Goal: Information Seeking & Learning: Learn about a topic

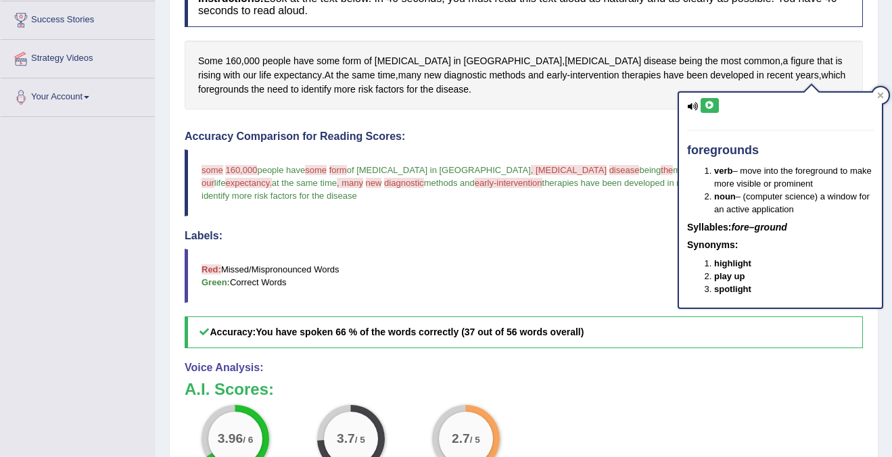
scroll to position [260, 0]
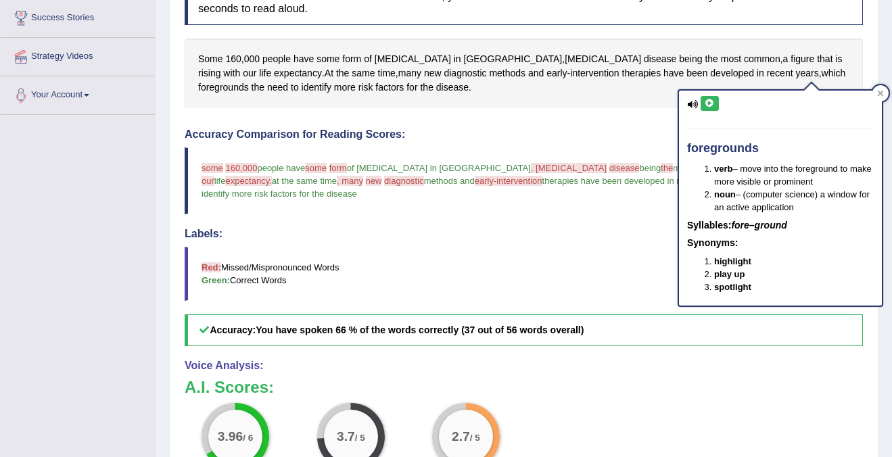
click at [572, 233] on h4 "Labels:" at bounding box center [524, 234] width 678 height 12
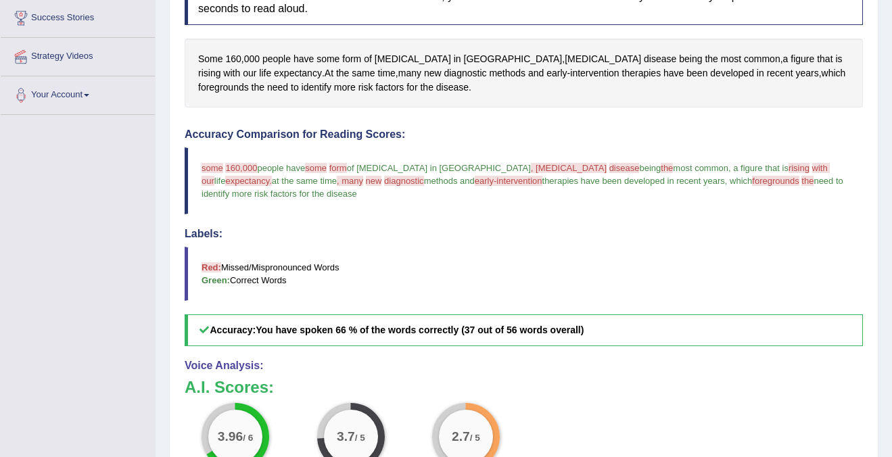
click at [609, 170] on span "disease" at bounding box center [624, 168] width 30 height 10
click at [609, 168] on span "disease" at bounding box center [624, 168] width 30 height 10
click at [644, 60] on span "disease" at bounding box center [660, 59] width 32 height 14
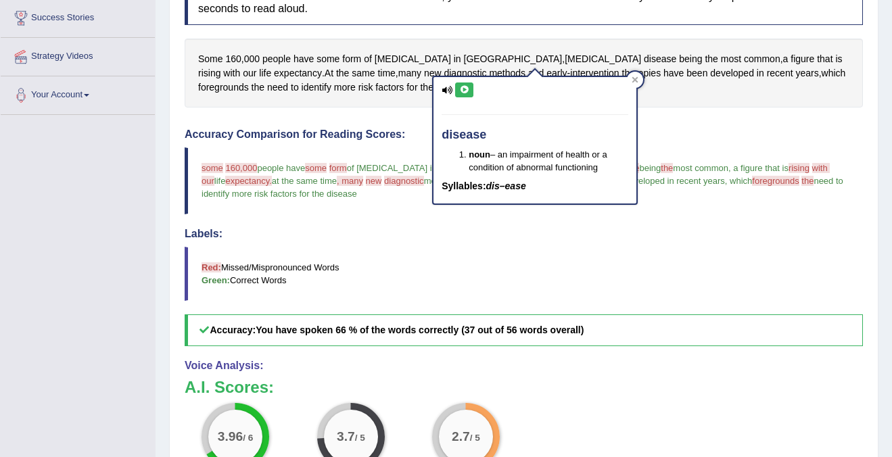
click at [470, 95] on button at bounding box center [464, 90] width 18 height 15
click at [390, 264] on blockquote "Red: Missed/Mispronounced Words Green: Correct Words" at bounding box center [524, 274] width 678 height 54
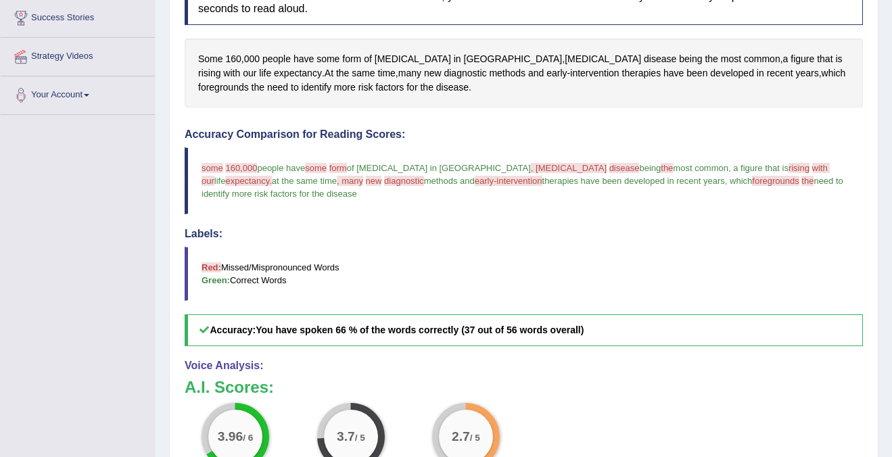
click at [752, 183] on span "foregrounds" at bounding box center [775, 181] width 47 height 10
click at [475, 183] on span "early-intervention" at bounding box center [509, 181] width 68 height 10
click at [570, 73] on span "intervention" at bounding box center [594, 73] width 49 height 14
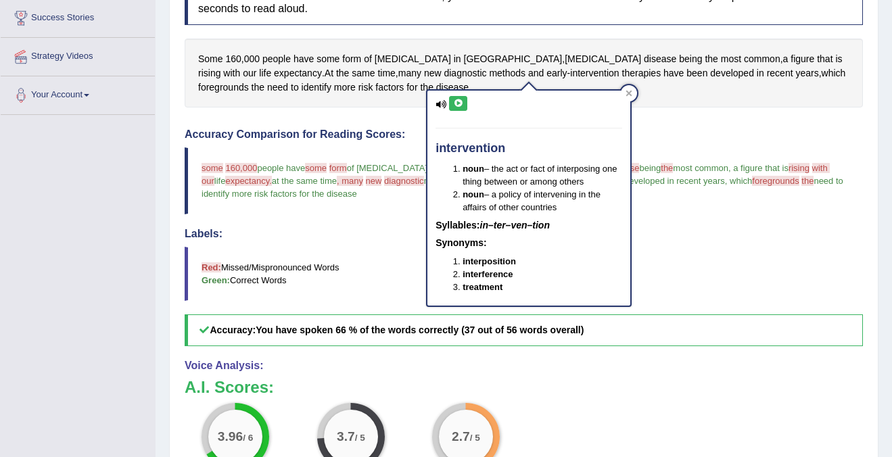
click at [457, 107] on icon at bounding box center [458, 103] width 10 height 8
click at [279, 206] on blockquote "some psalm 160,000 160000 people have some sold form from of [MEDICAL_DATA] in …" at bounding box center [524, 180] width 678 height 67
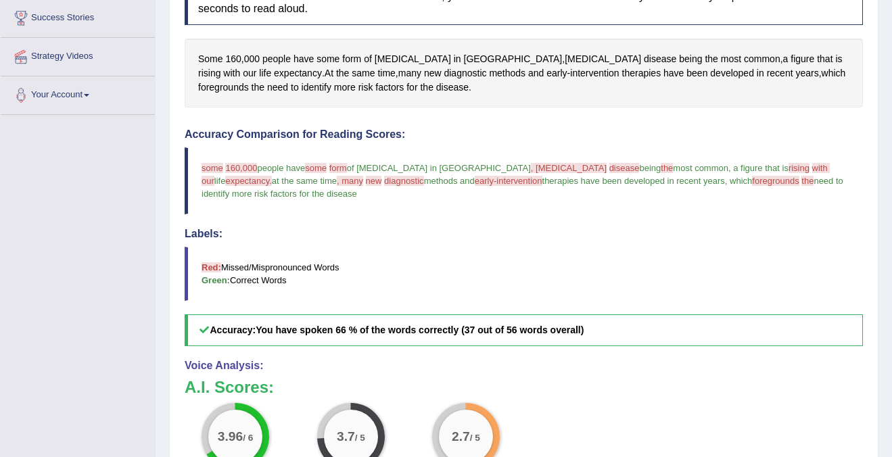
click at [789, 168] on span "rising" at bounding box center [799, 168] width 21 height 10
click at [220, 66] on span "rising" at bounding box center [209, 73] width 22 height 14
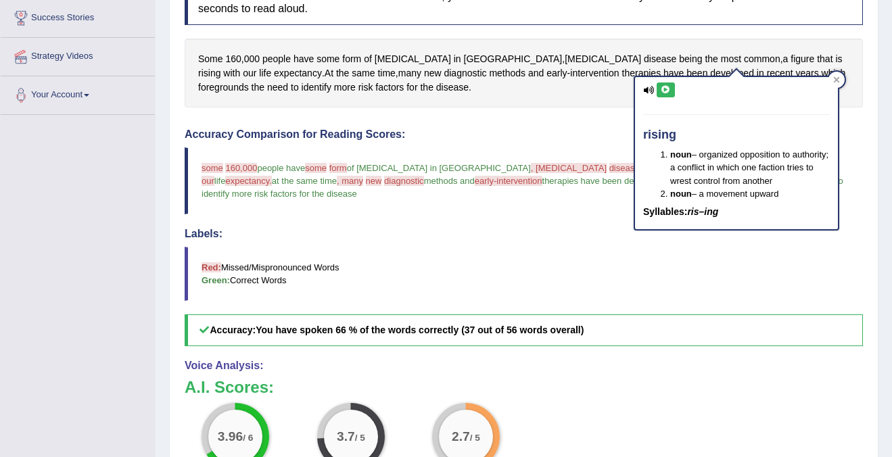
click at [668, 89] on icon at bounding box center [666, 90] width 10 height 8
drag, startPoint x: 701, startPoint y: 195, endPoint x: 779, endPoint y: 196, distance: 77.1
click at [779, 196] on li "noun – a movement upward" at bounding box center [750, 193] width 160 height 13
drag, startPoint x: 690, startPoint y: 161, endPoint x: 808, endPoint y: 169, distance: 118.0
click at [808, 170] on li "noun – organized opposition to authority; a conflict in which one faction tries…" at bounding box center [750, 167] width 160 height 39
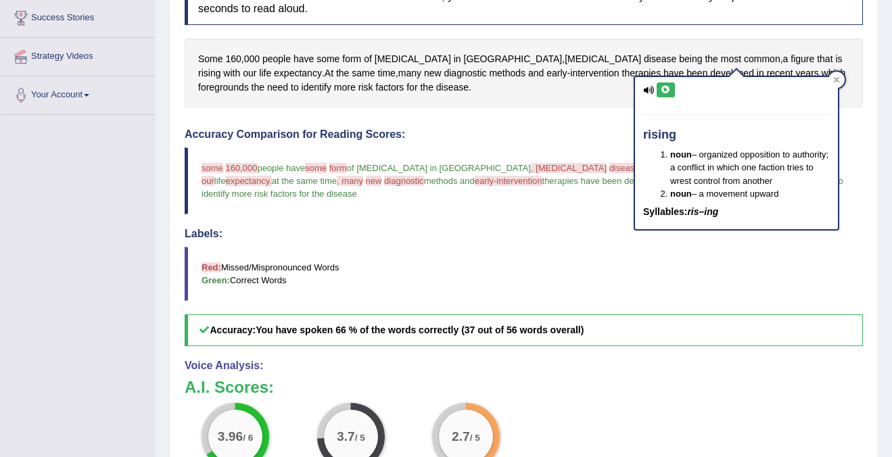
click at [725, 201] on div "rising noun – organized opposition to authority; a conflict in which one factio…" at bounding box center [736, 153] width 203 height 153
drag, startPoint x: 706, startPoint y: 162, endPoint x: 656, endPoint y: 162, distance: 50.1
click at [656, 162] on ol "noun – organized opposition to authority; a conflict in which one faction tries…" at bounding box center [736, 173] width 187 height 51
click at [542, 174] on blockquote "some psalm 160,000 160000 people have some sold form from of [MEDICAL_DATA] in …" at bounding box center [524, 180] width 678 height 67
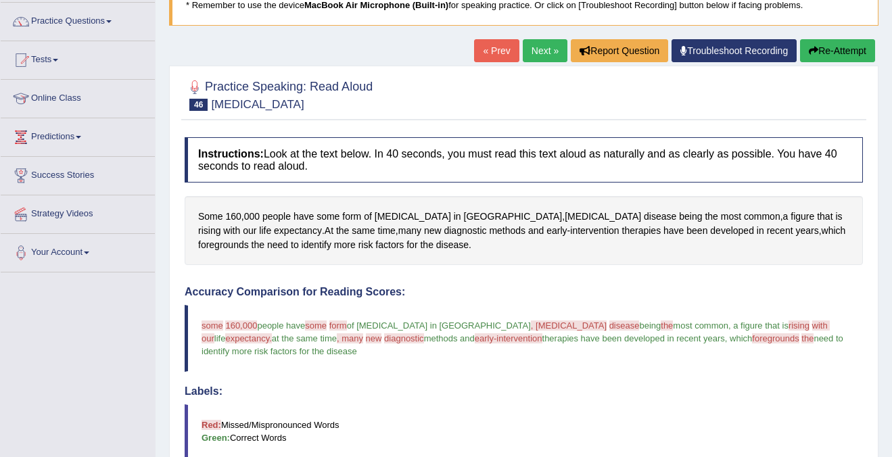
scroll to position [0, 0]
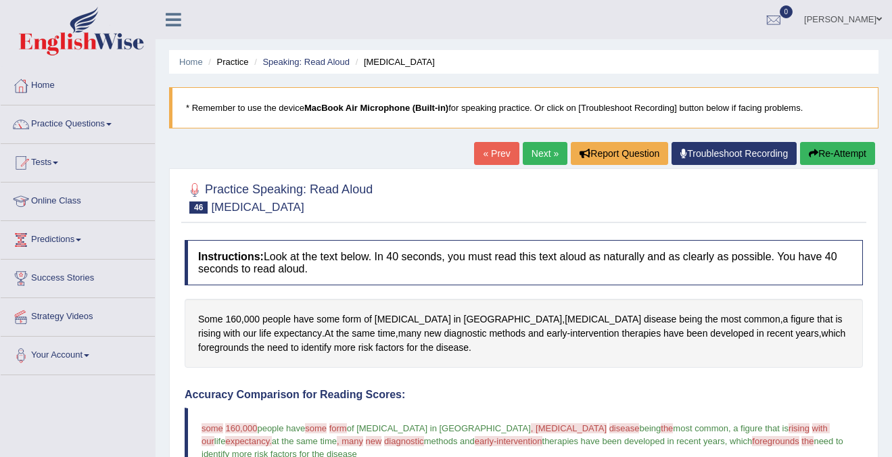
click at [531, 147] on link "Next »" at bounding box center [545, 153] width 45 height 23
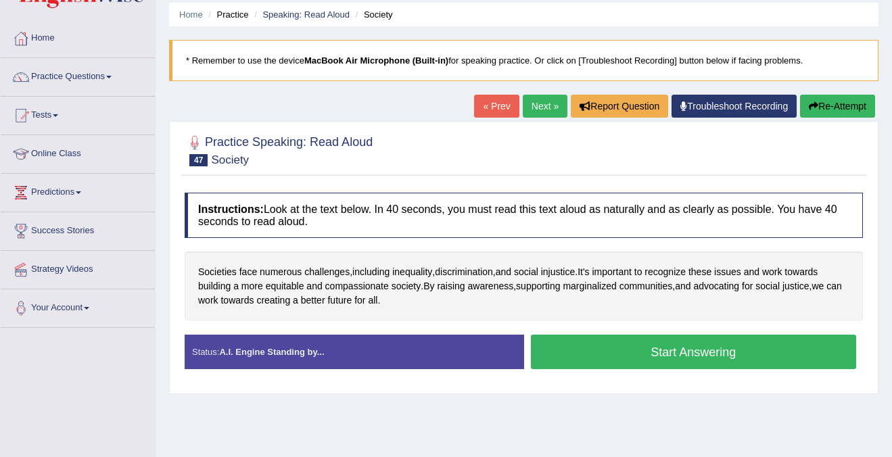
scroll to position [68, 0]
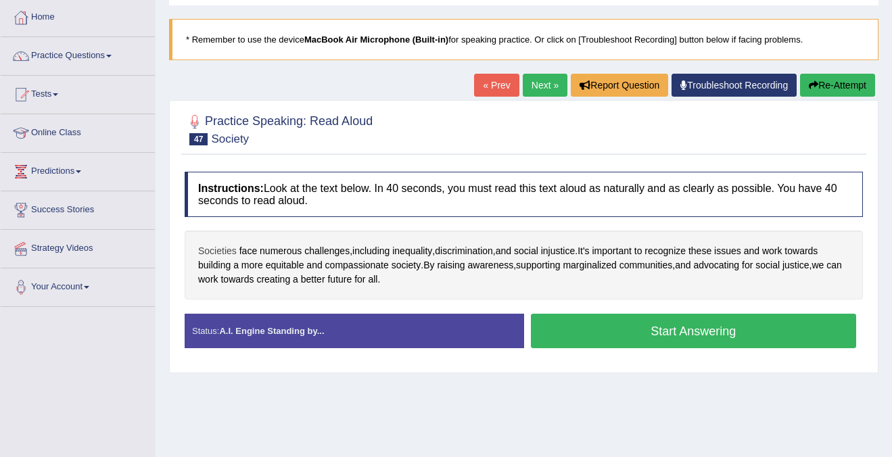
click at [210, 251] on span "Societies" at bounding box center [217, 251] width 39 height 14
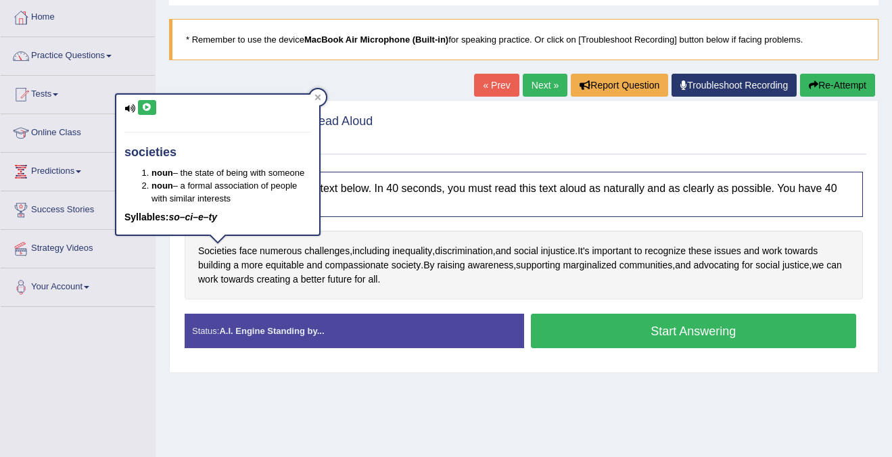
click at [149, 112] on button at bounding box center [147, 107] width 18 height 15
click at [317, 95] on icon at bounding box center [318, 97] width 7 height 7
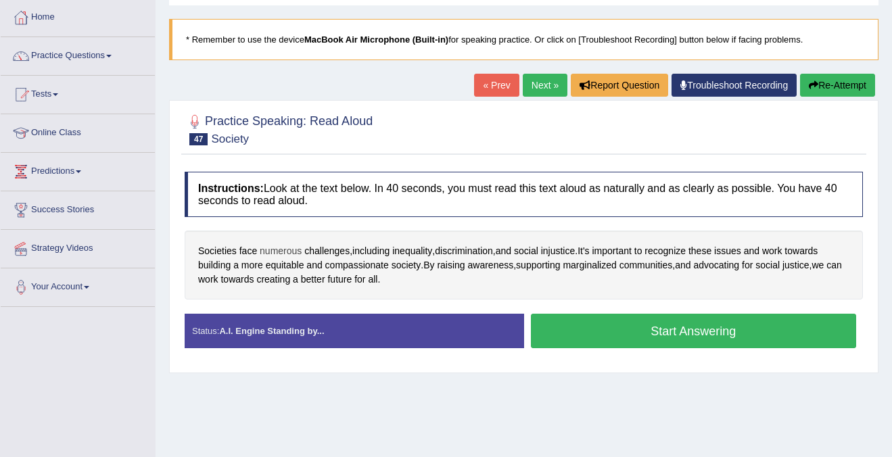
click at [285, 254] on span "numerous" at bounding box center [281, 251] width 42 height 14
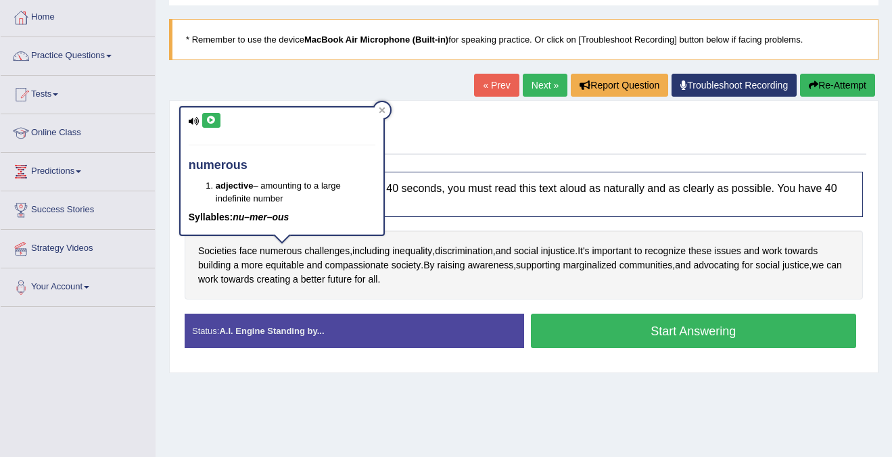
click at [209, 119] on icon at bounding box center [211, 120] width 10 height 8
click at [386, 110] on div at bounding box center [382, 110] width 16 height 16
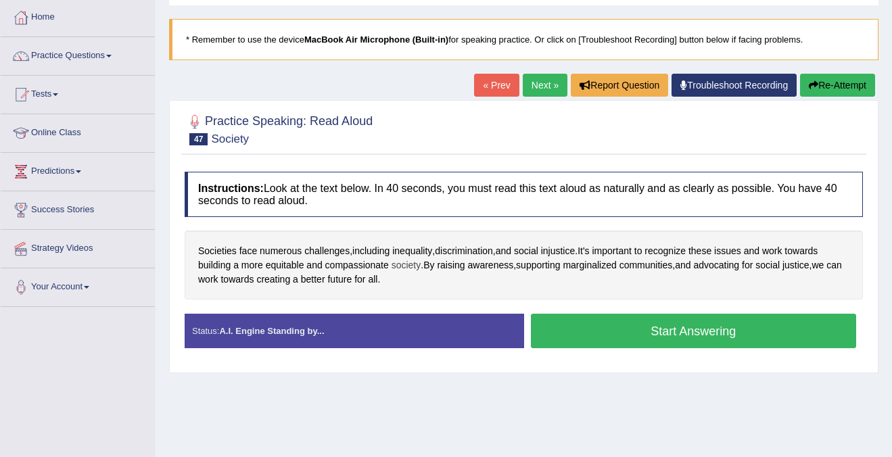
click at [411, 270] on span "society" at bounding box center [407, 265] width 30 height 14
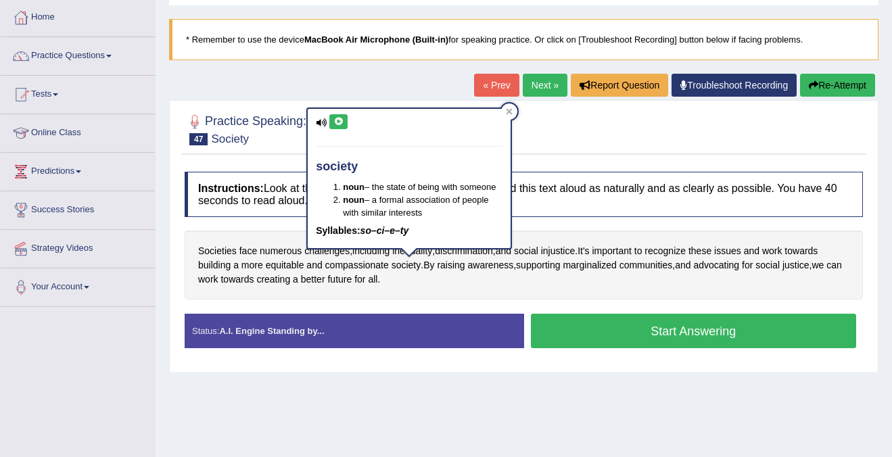
click at [434, 276] on div "Societies face numerous challenges , including inequality , discrimination , an…" at bounding box center [524, 265] width 678 height 69
